Goal: Task Accomplishment & Management: Manage account settings

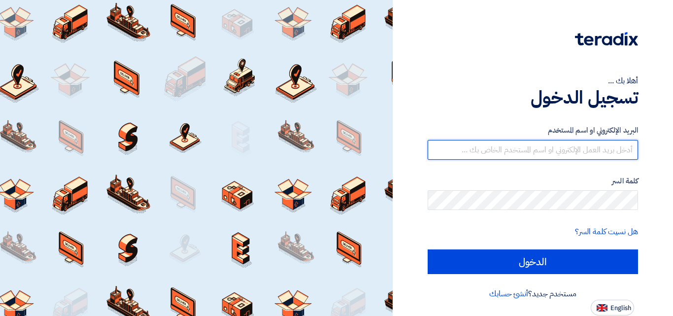
type input "[EMAIL_ADDRESS][DOMAIN_NAME]"
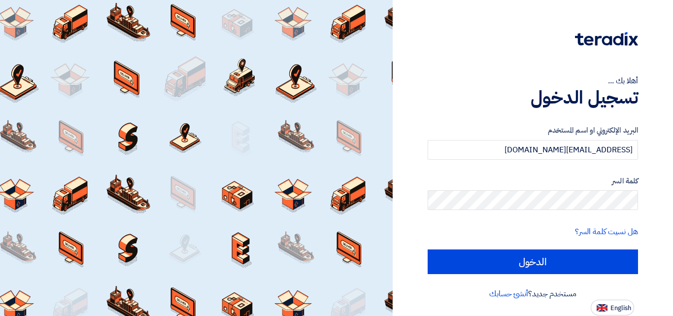
click at [543, 274] on div "البريد الإلكتروني او اسم [PERSON_NAME] [PERSON_NAME][EMAIL_ADDRESS][PERSON_NAME…" at bounding box center [532, 199] width 210 height 177
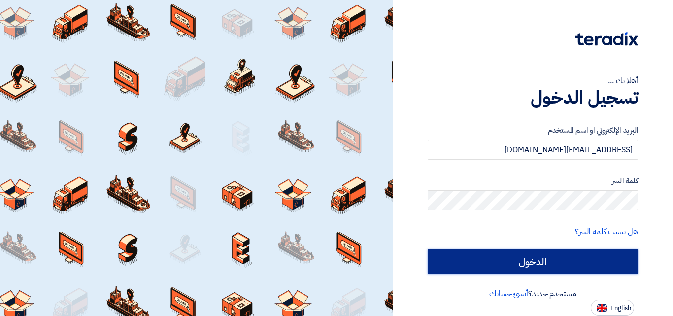
click at [535, 264] on input "الدخول" at bounding box center [532, 261] width 210 height 25
type input "Sign in"
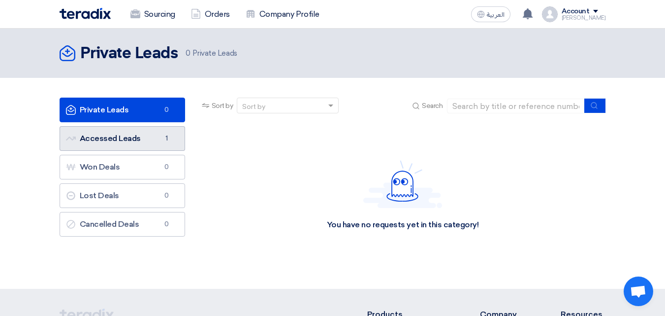
click at [123, 146] on link "Accessed Leads Accessed Leads 1" at bounding box center [123, 138] width 126 height 25
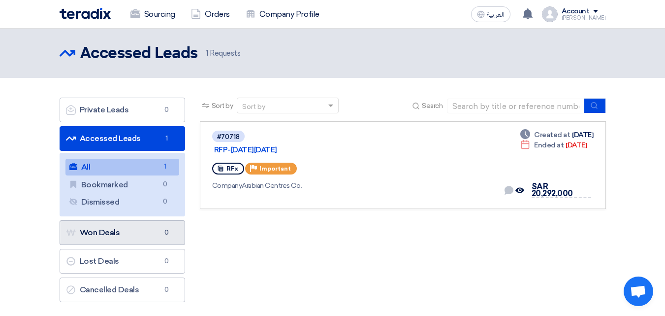
click at [78, 234] on link "Won Deals Won Deals 0" at bounding box center [123, 232] width 126 height 25
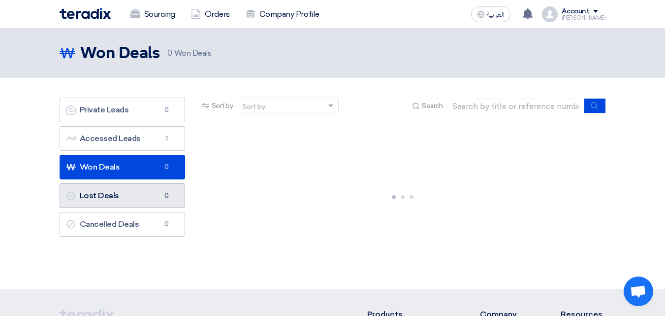
click at [105, 199] on link "Lost Deals Lost Deals 0" at bounding box center [123, 195] width 126 height 25
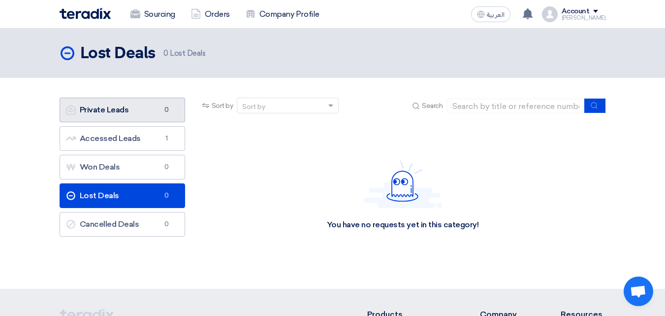
click at [128, 104] on link "Private Leads Private Leads 0" at bounding box center [123, 109] width 126 height 25
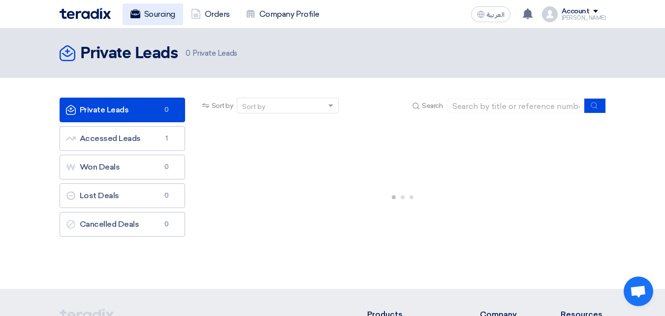
click at [147, 8] on link "Sourcing" at bounding box center [153, 14] width 61 height 22
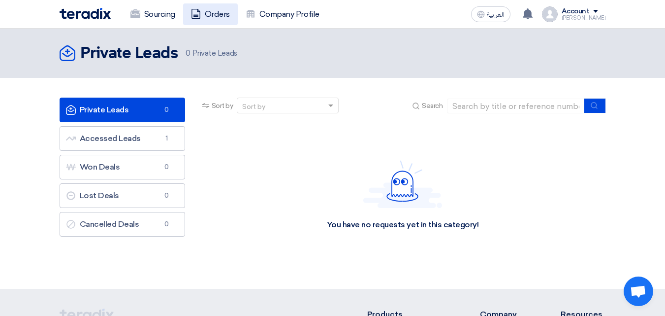
click at [210, 16] on link "Orders" at bounding box center [210, 14] width 55 height 22
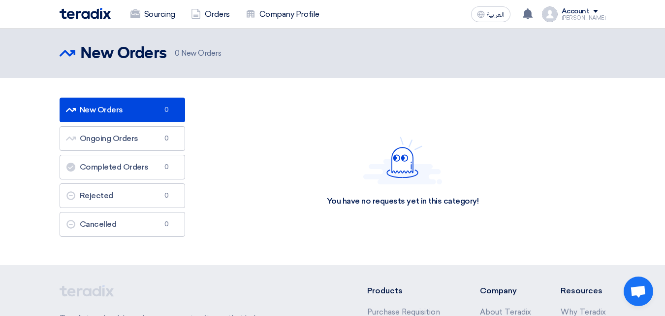
click at [142, 112] on link "New Orders New Orders 0" at bounding box center [123, 109] width 126 height 25
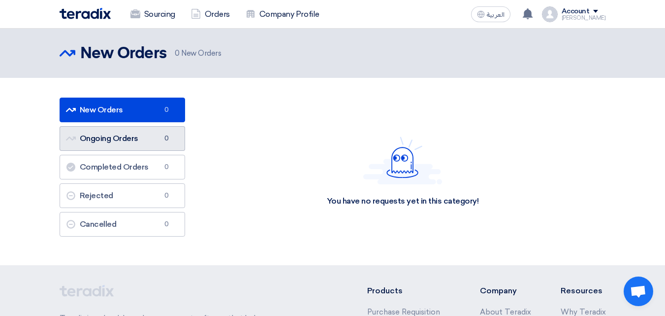
click at [147, 143] on link "Ongoing Orders Ongoing Orders 0" at bounding box center [123, 138] width 126 height 25
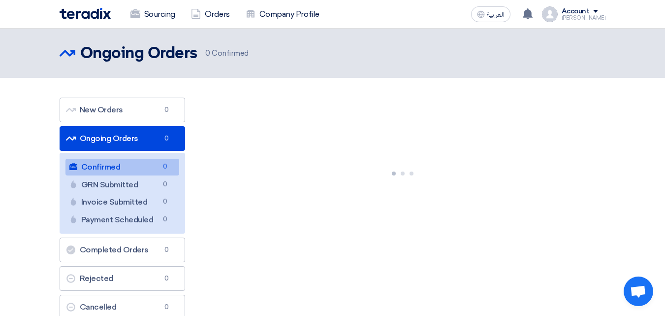
click at [83, 15] on img at bounding box center [85, 13] width 51 height 11
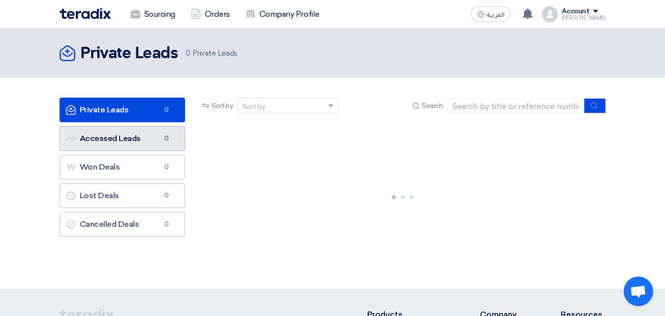
click at [117, 138] on link "Accessed Leads Accessed Leads 0" at bounding box center [123, 138] width 126 height 25
